Goal: Task Accomplishment & Management: Complete application form

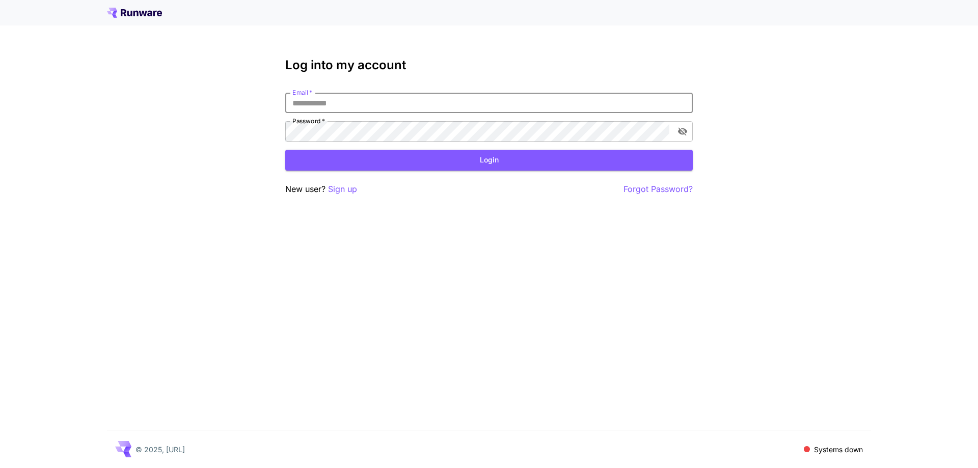
click at [385, 101] on input "Email   *" at bounding box center [489, 103] width 408 height 20
click at [350, 193] on p "Sign up" at bounding box center [342, 189] width 29 height 13
